Goal: Contribute content: Contribute content

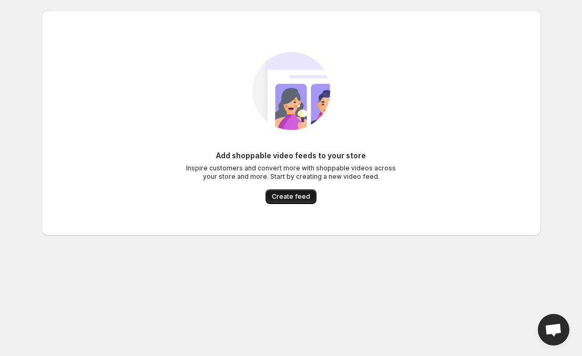
click at [303, 199] on span "Create feed" at bounding box center [291, 196] width 38 height 8
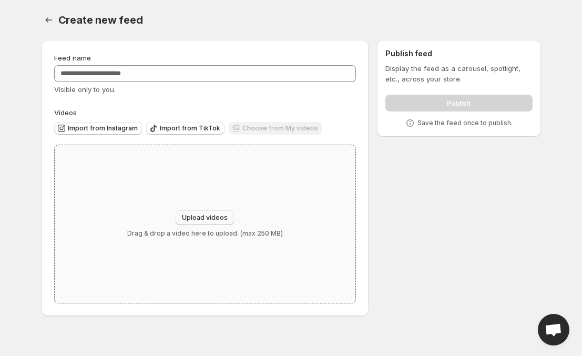
click at [214, 218] on span "Upload videos" at bounding box center [205, 217] width 46 height 8
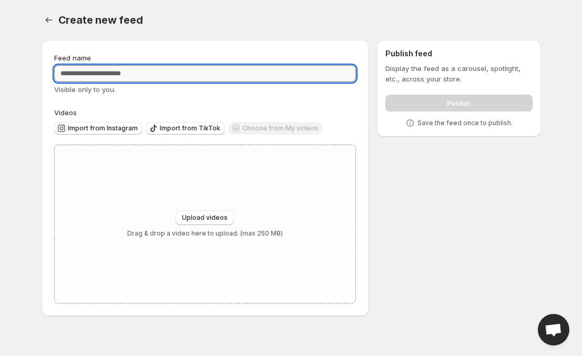
click at [161, 77] on input "Feed name" at bounding box center [205, 73] width 302 height 17
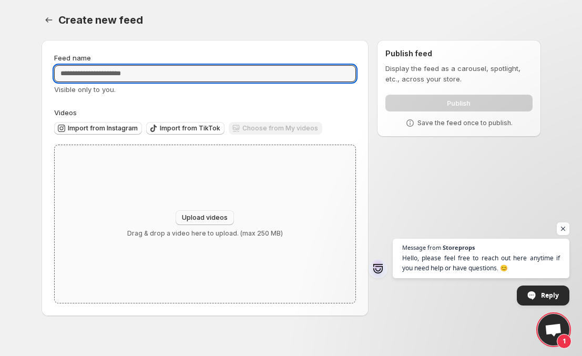
click at [195, 218] on span "Upload videos" at bounding box center [205, 217] width 46 height 8
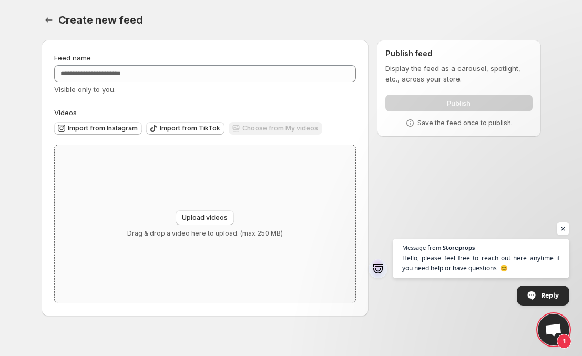
click at [213, 208] on div "Upload videos Drag & drop a video here to upload. (max 250 MB)" at bounding box center [205, 224] width 301 height 158
type input "**********"
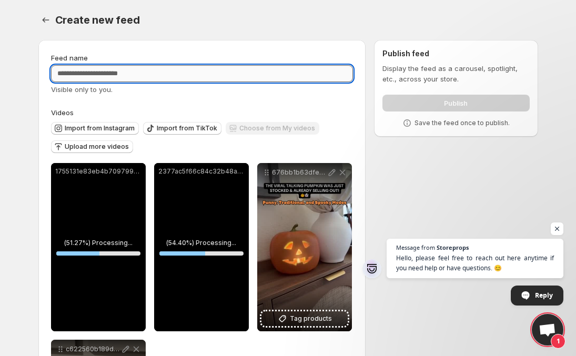
click at [156, 73] on input "Feed name" at bounding box center [202, 73] width 302 height 17
paste input "**********"
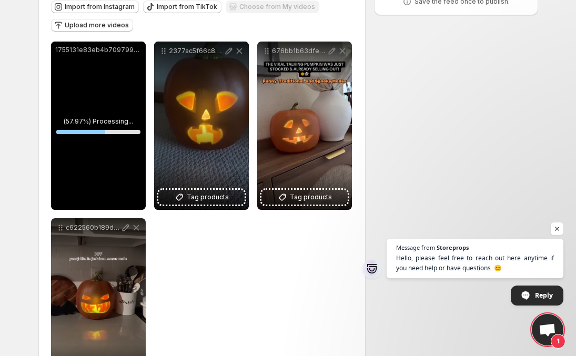
scroll to position [178, 0]
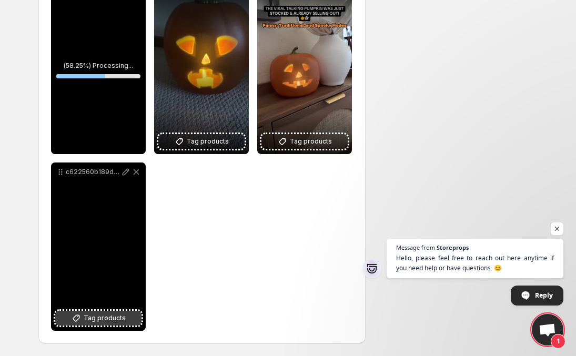
type input "**********"
click at [126, 313] on button "Tag products" at bounding box center [98, 318] width 86 height 15
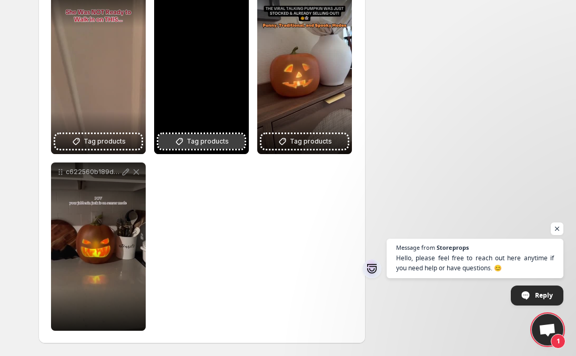
click at [214, 144] on span "Tag products" at bounding box center [208, 141] width 42 height 11
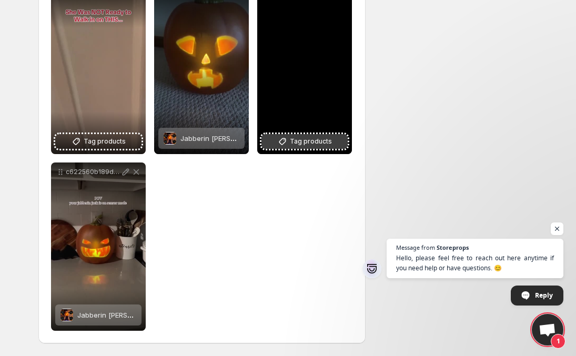
click at [289, 135] on button "Tag products" at bounding box center [304, 141] width 86 height 15
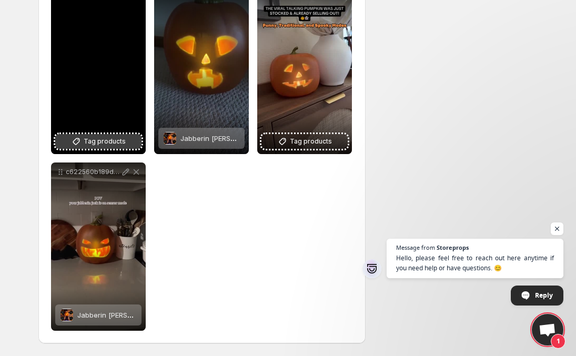
click at [90, 141] on span "Tag products" at bounding box center [105, 141] width 42 height 11
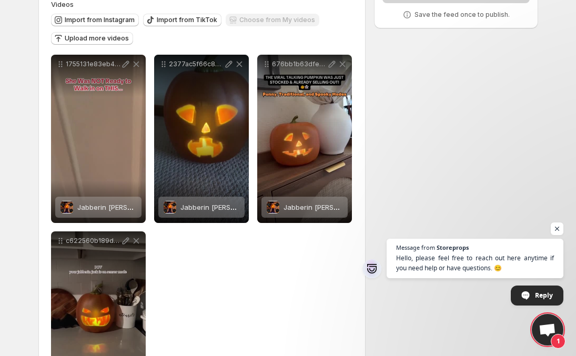
scroll to position [0, 0]
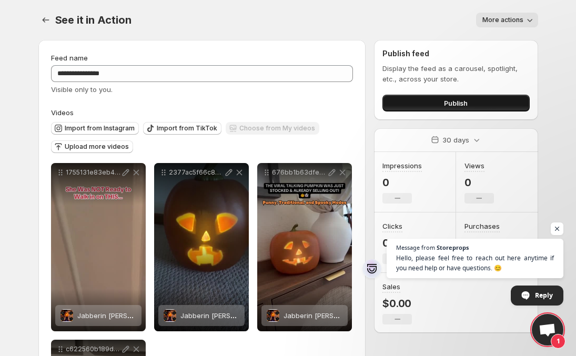
click at [455, 98] on span "Publish" at bounding box center [456, 103] width 24 height 11
